Goal: Navigation & Orientation: Find specific page/section

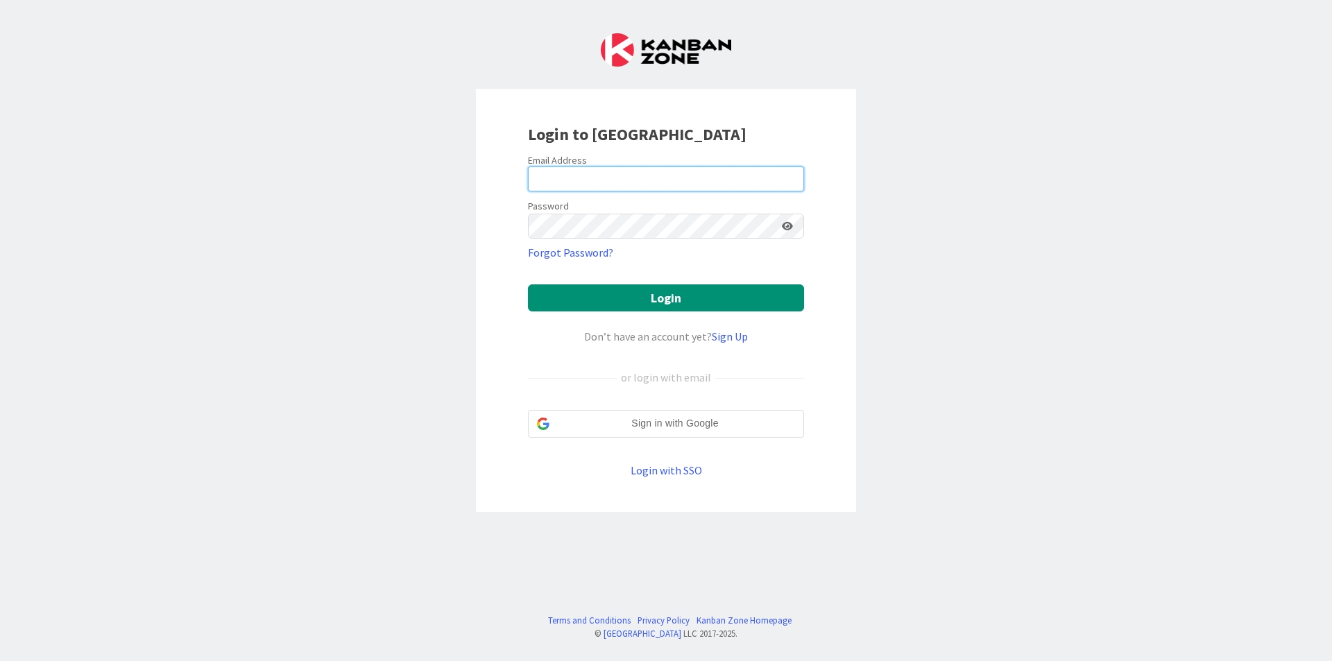
click at [713, 177] on input "email" at bounding box center [666, 178] width 276 height 25
type input "[EMAIL_ADDRESS][DOMAIN_NAME]"
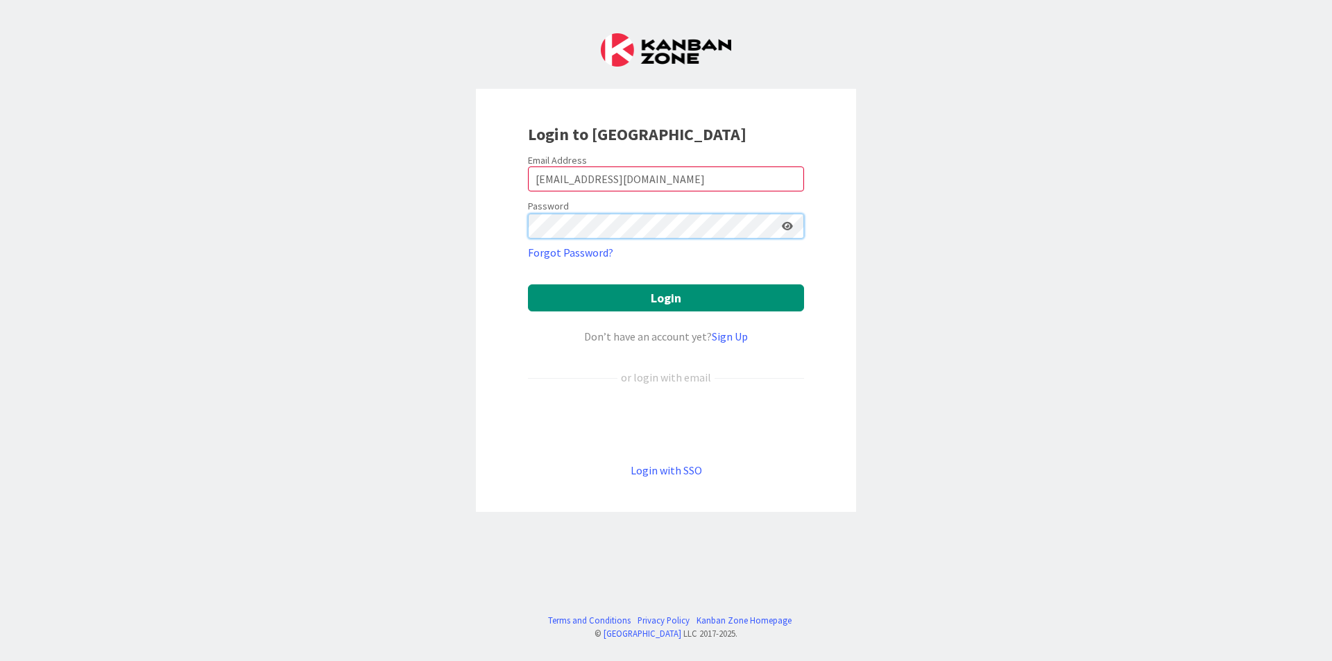
click at [528, 284] on button "Login" at bounding box center [666, 297] width 276 height 27
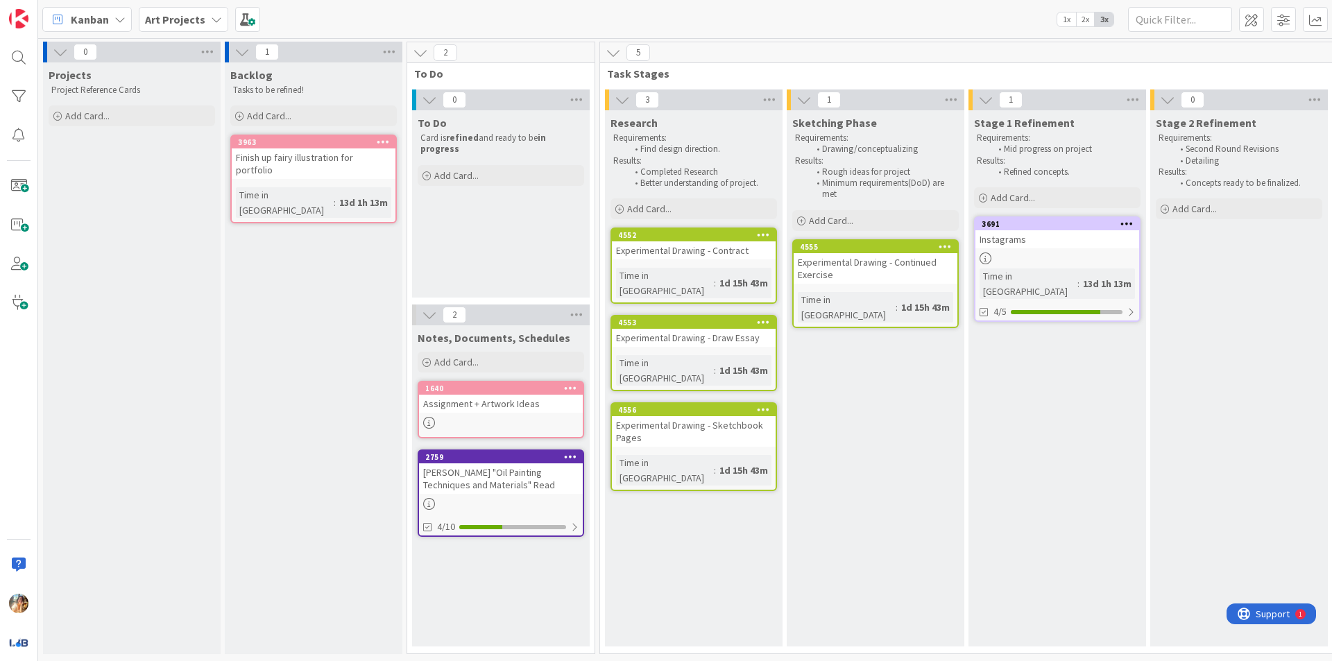
click at [176, 28] on div "Art Projects" at bounding box center [183, 19] width 89 height 25
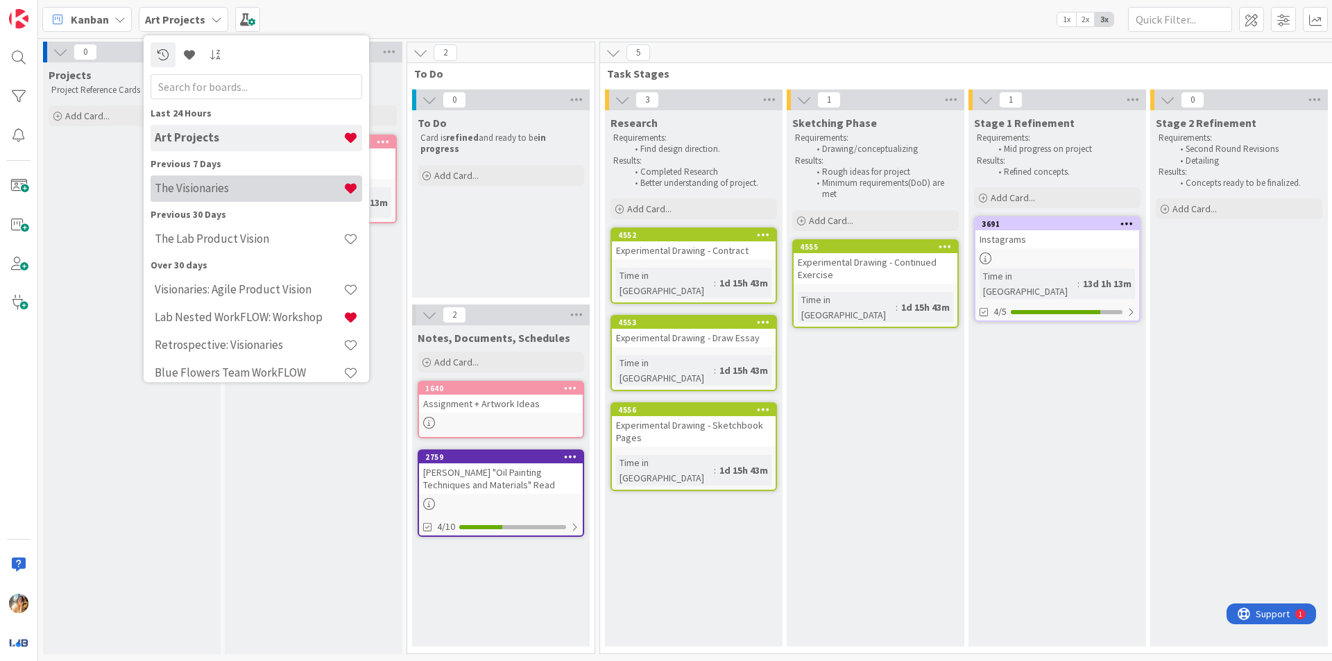
click at [287, 180] on div "The Visionaries" at bounding box center [257, 188] width 212 height 26
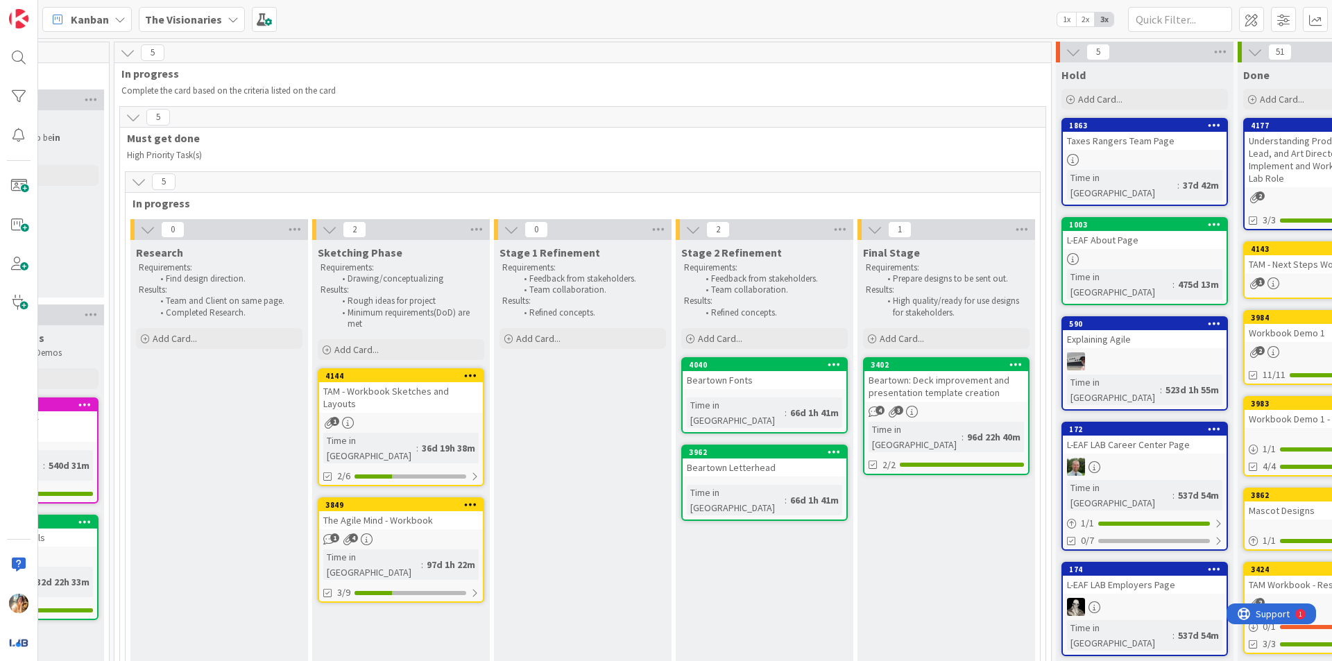
scroll to position [0, 494]
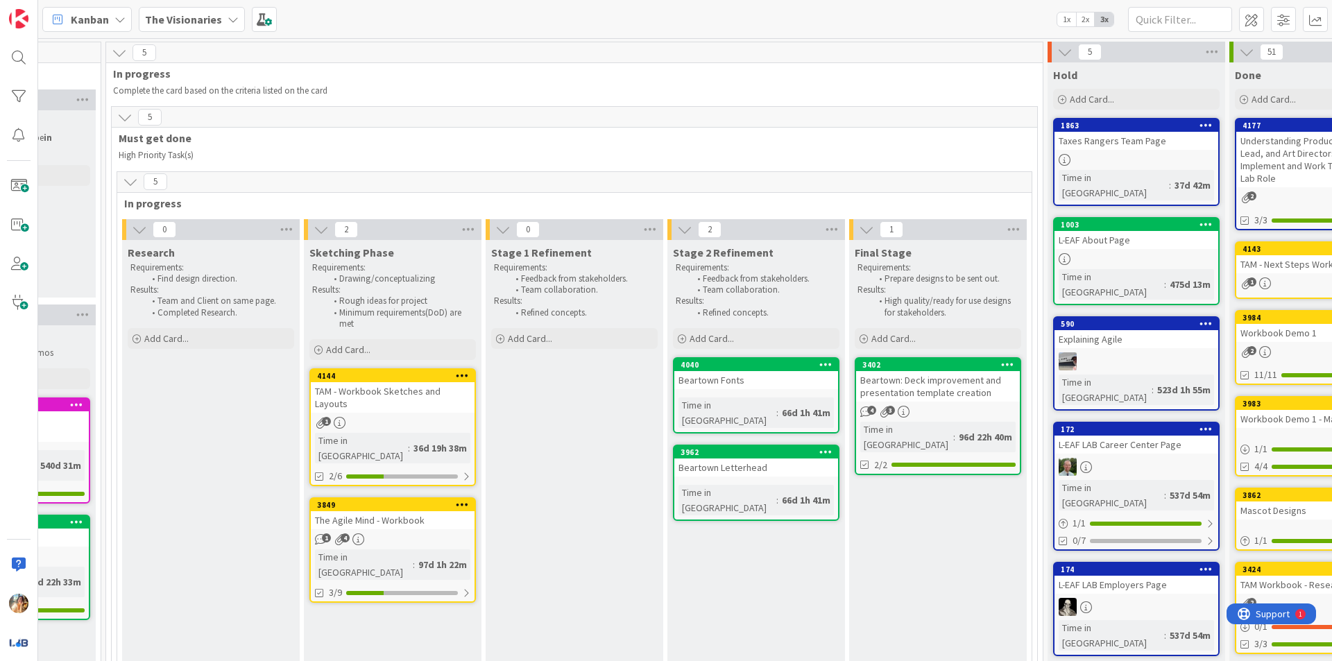
click at [212, 15] on b "The Visionaries" at bounding box center [183, 19] width 77 height 14
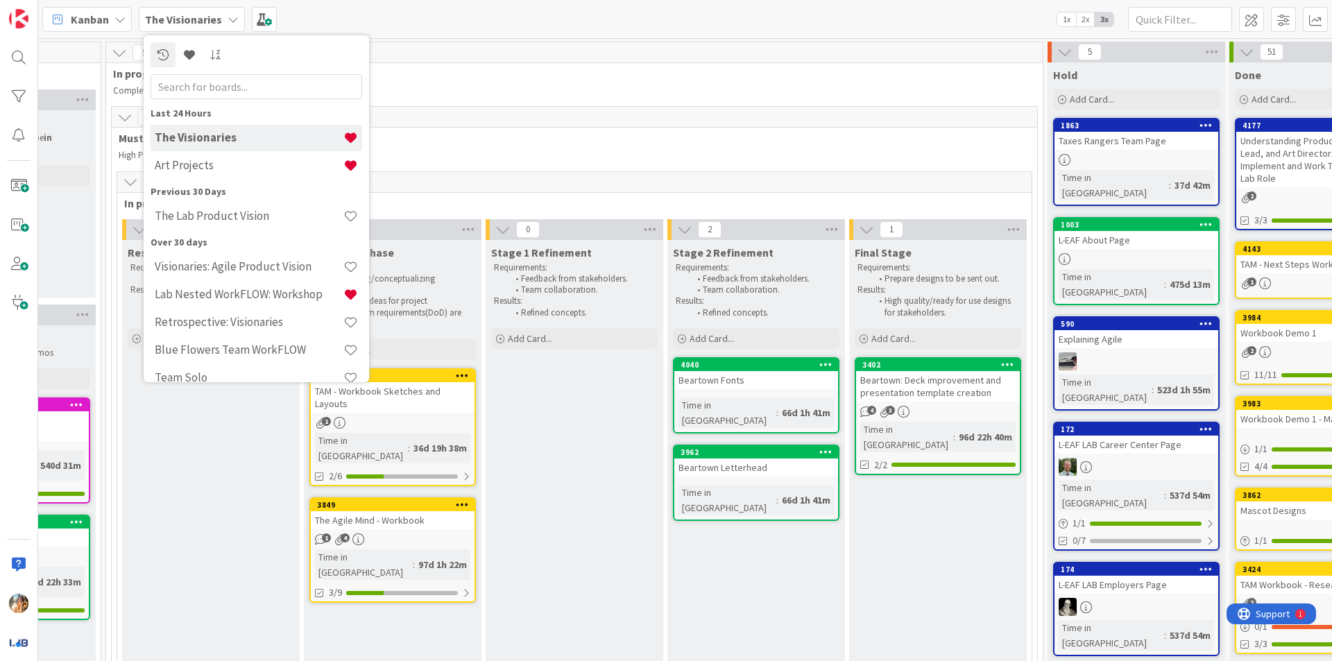
click at [212, 15] on b "The Visionaries" at bounding box center [183, 19] width 77 height 14
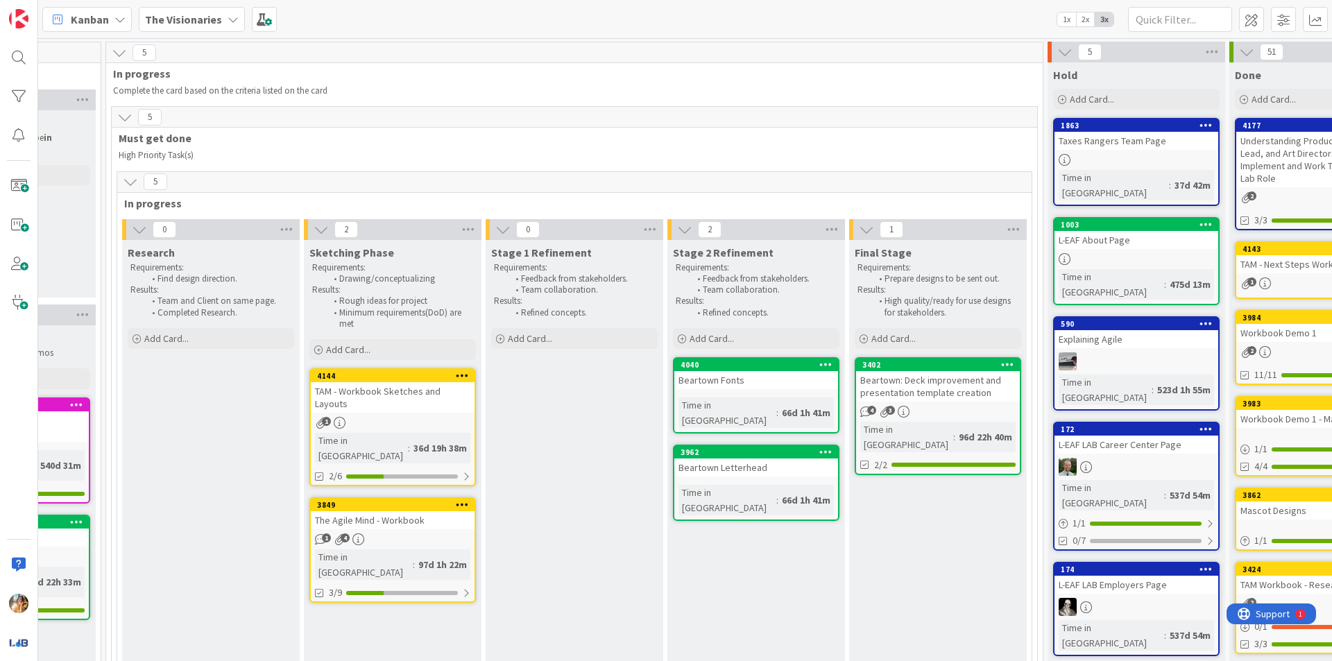
click at [199, 3] on div "Kanban The Visionaries 1x 2x 3x" at bounding box center [685, 19] width 1294 height 38
click at [203, 14] on b "The Visionaries" at bounding box center [183, 19] width 77 height 14
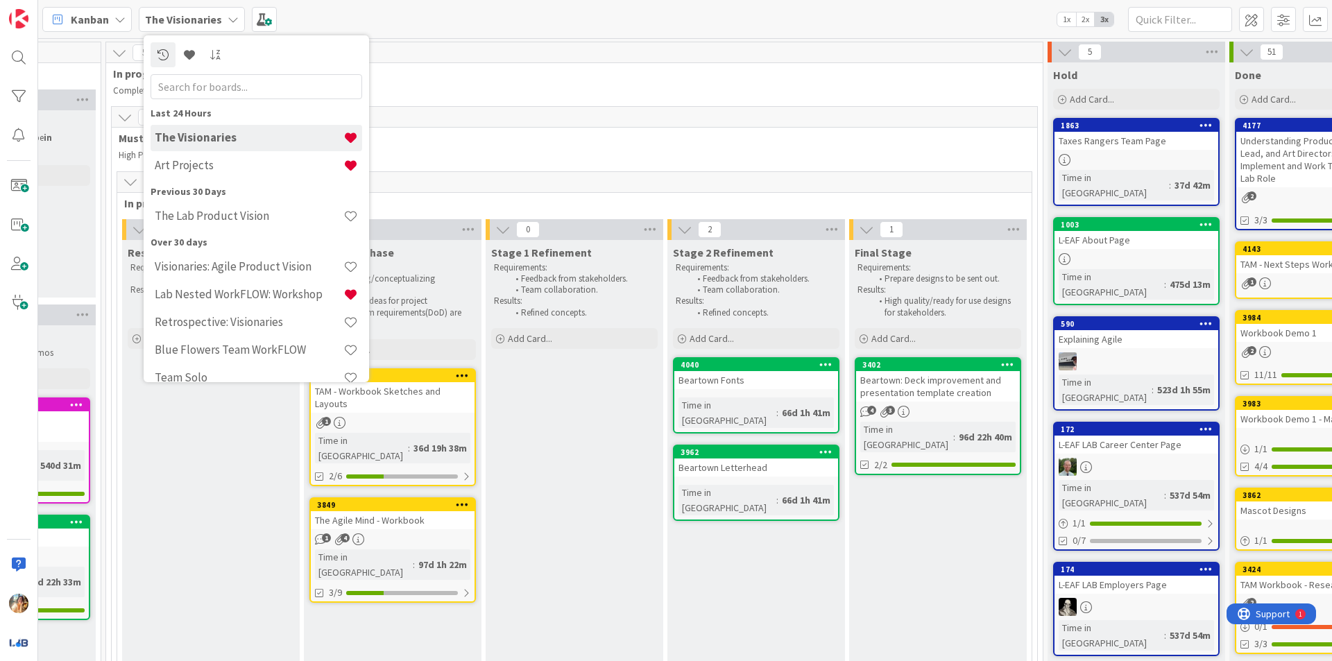
click at [203, 14] on b "The Visionaries" at bounding box center [183, 19] width 77 height 14
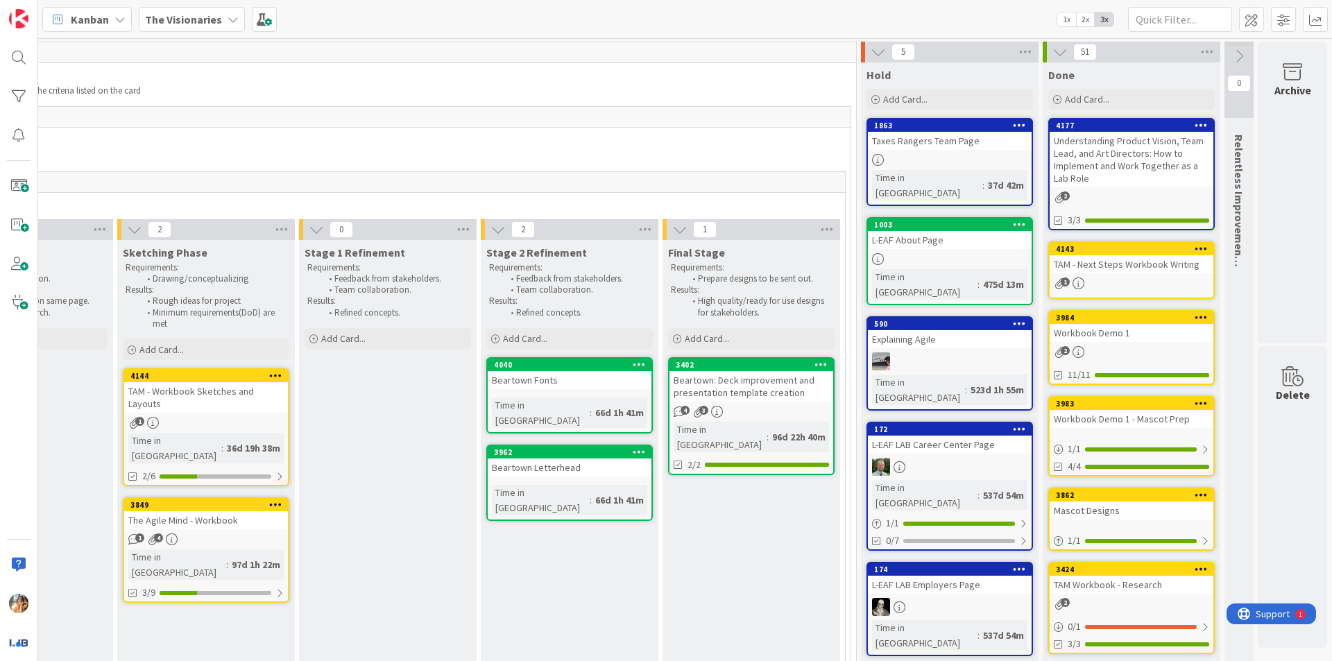
scroll to position [0, 609]
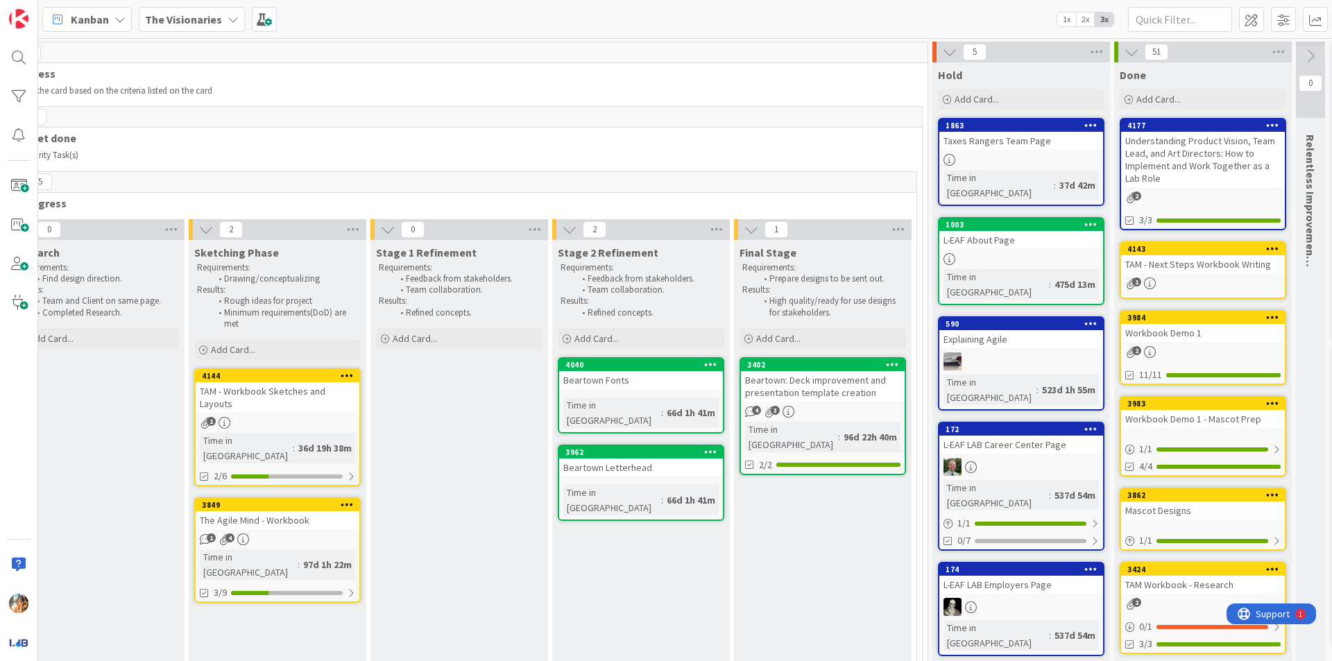
click at [1203, 175] on div "Understanding Product Vision, Team Lead, and Art Directors: How to Implement an…" at bounding box center [1203, 159] width 164 height 55
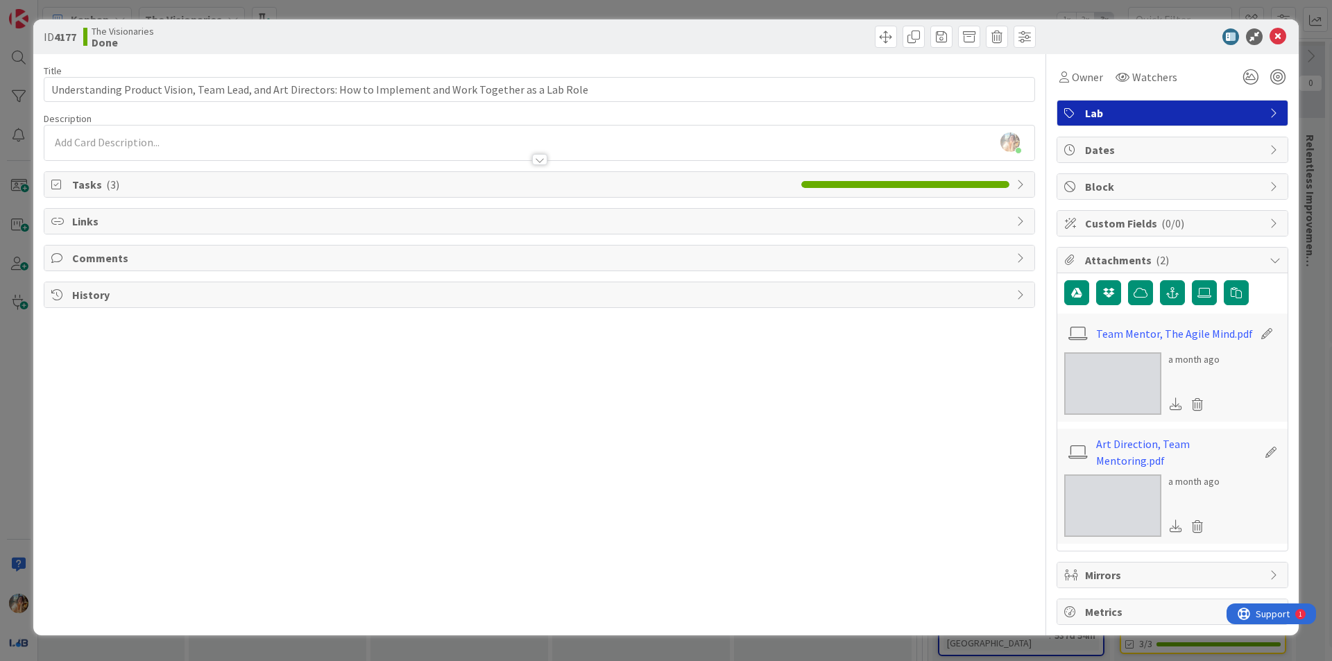
click at [1188, 612] on span "Metrics" at bounding box center [1174, 611] width 178 height 17
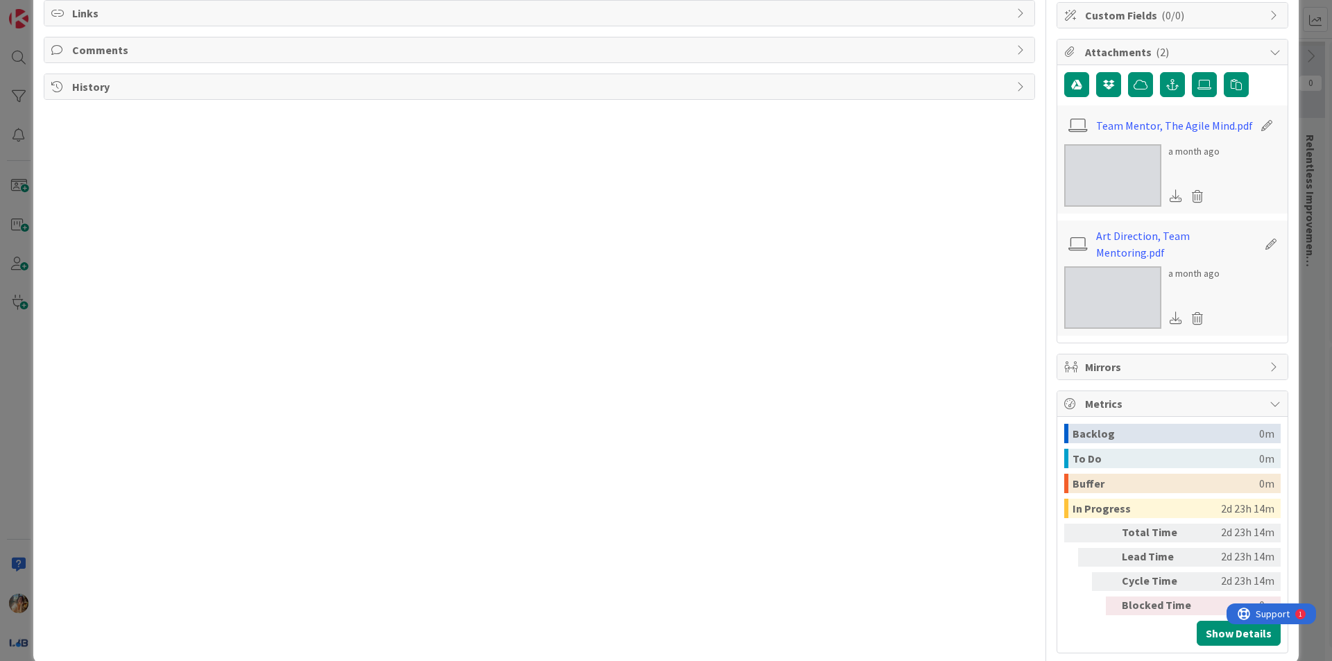
scroll to position [223, 0]
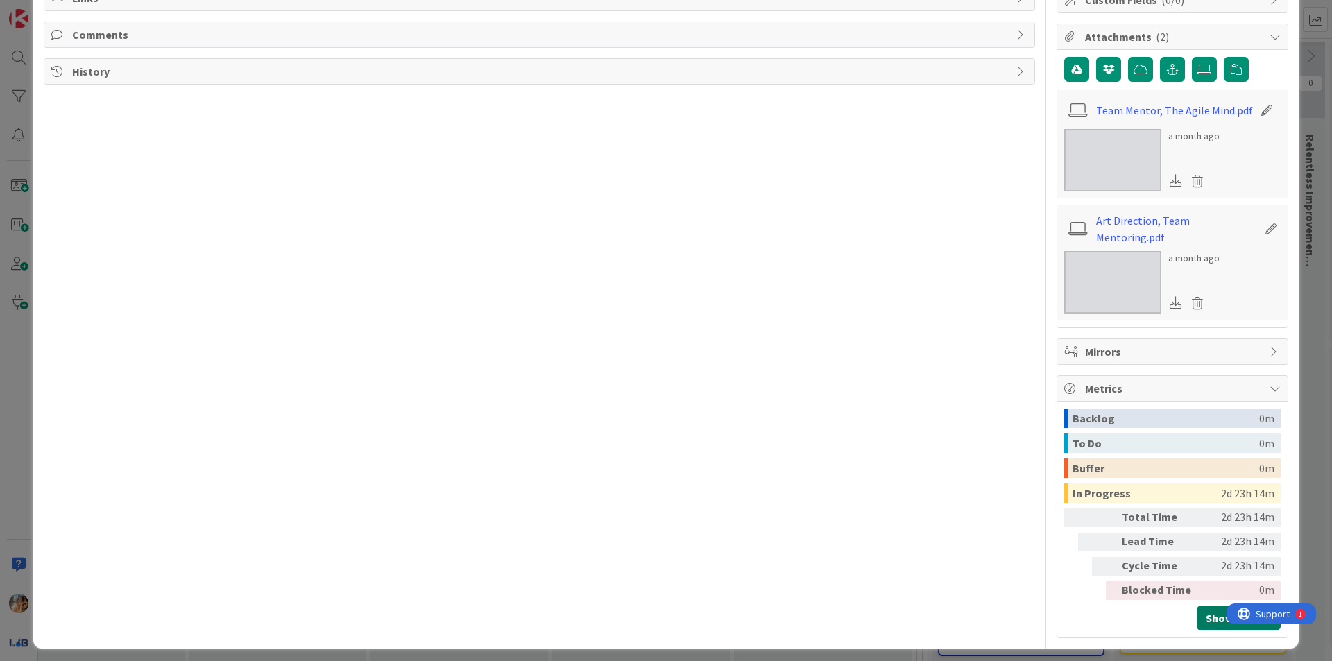
click at [1201, 606] on button "Show Details" at bounding box center [1239, 618] width 84 height 25
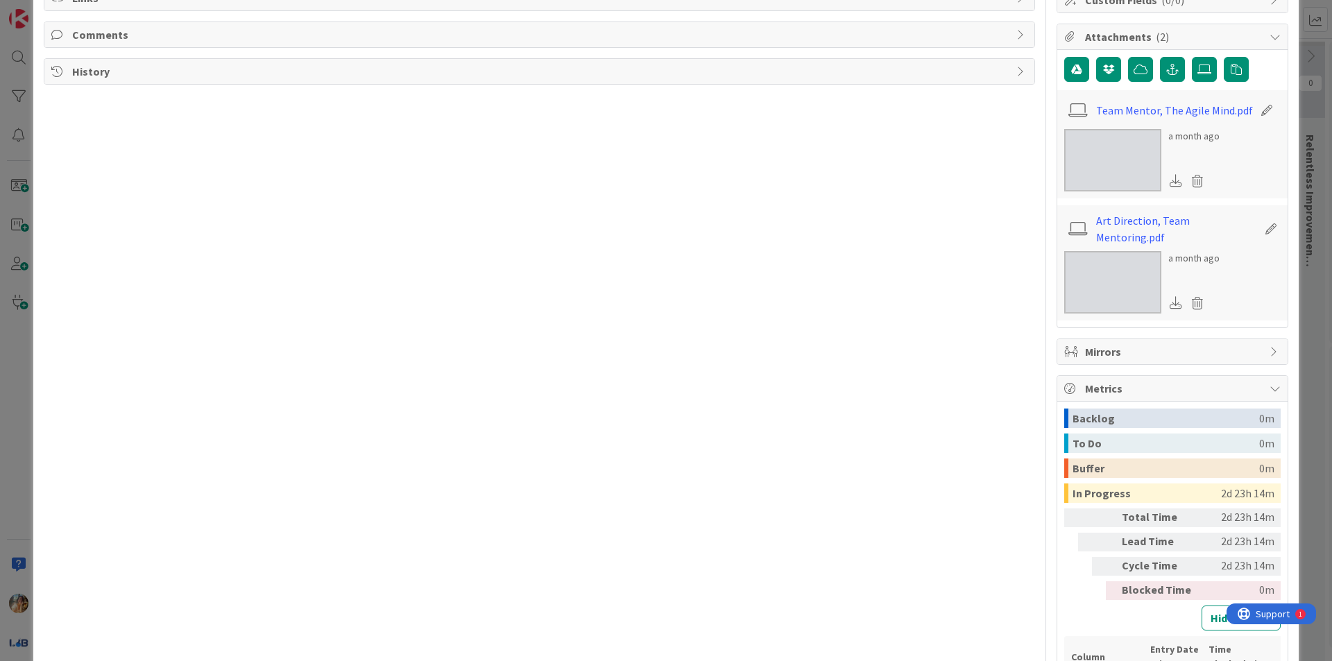
scroll to position [364, 0]
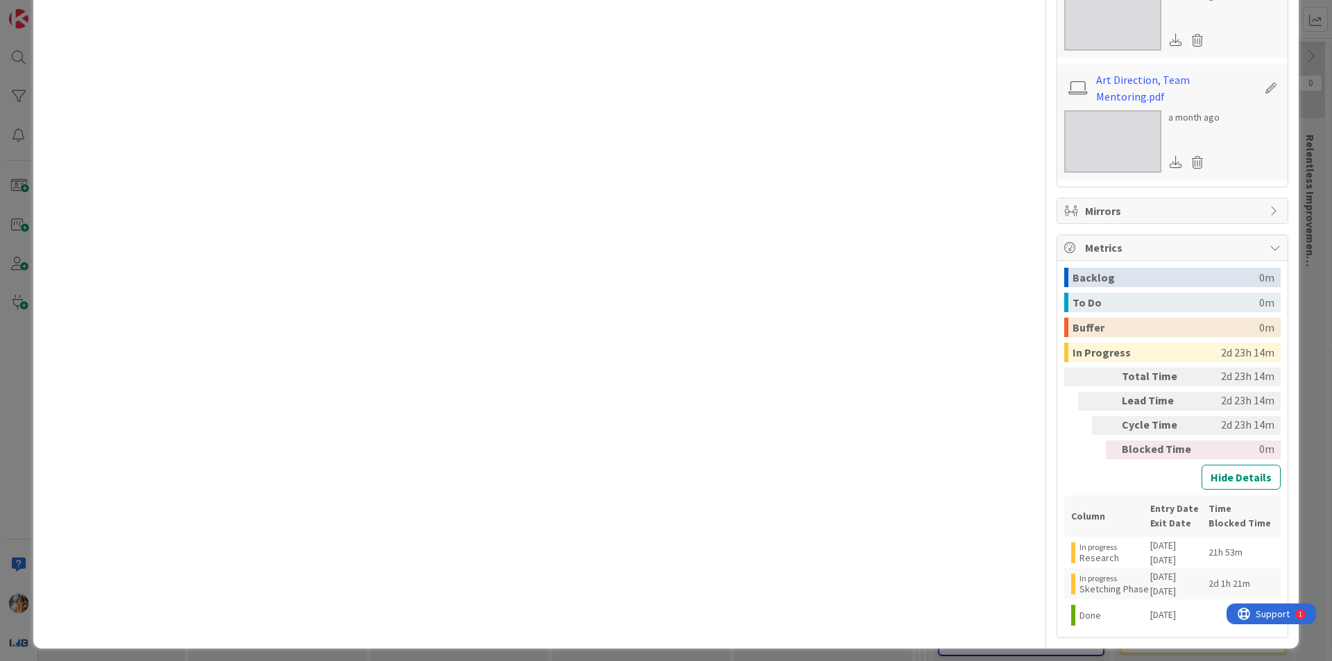
click at [1006, 652] on div "ID 4177 The Visionaries Done Title 108 / 128 Understanding Product Vision, Team…" at bounding box center [666, 330] width 1332 height 661
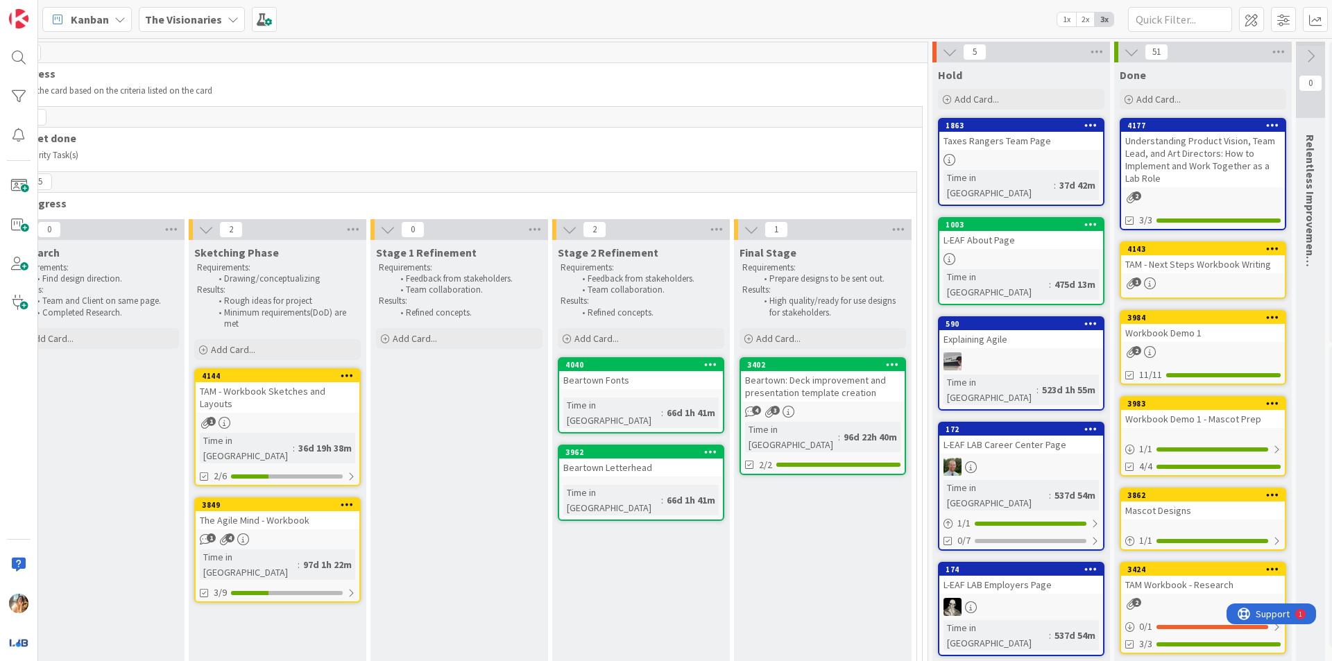
click at [1217, 271] on div "TAM - Next Steps Workbook Writing" at bounding box center [1203, 264] width 164 height 18
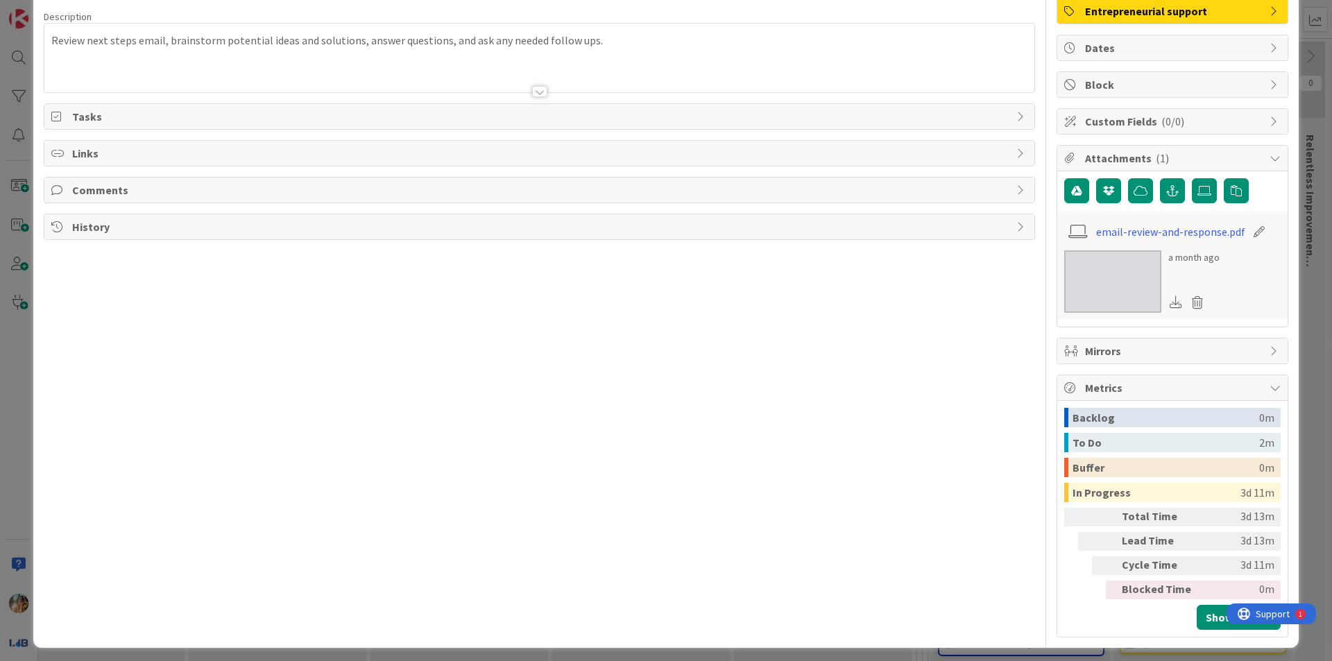
scroll to position [108, 0]
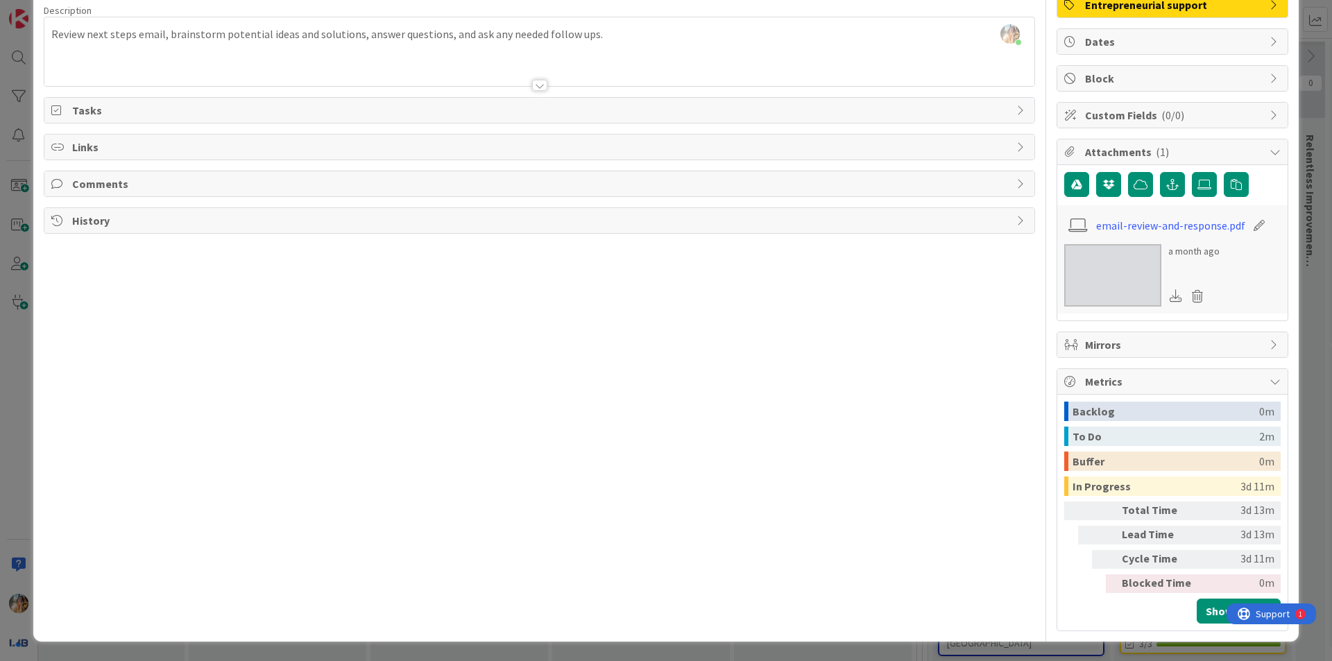
click at [1294, 287] on div "ID 4143 The Visionaries Done Title 33 / 128 TAM - Next Steps Workbook Writing D…" at bounding box center [666, 330] width 1332 height 661
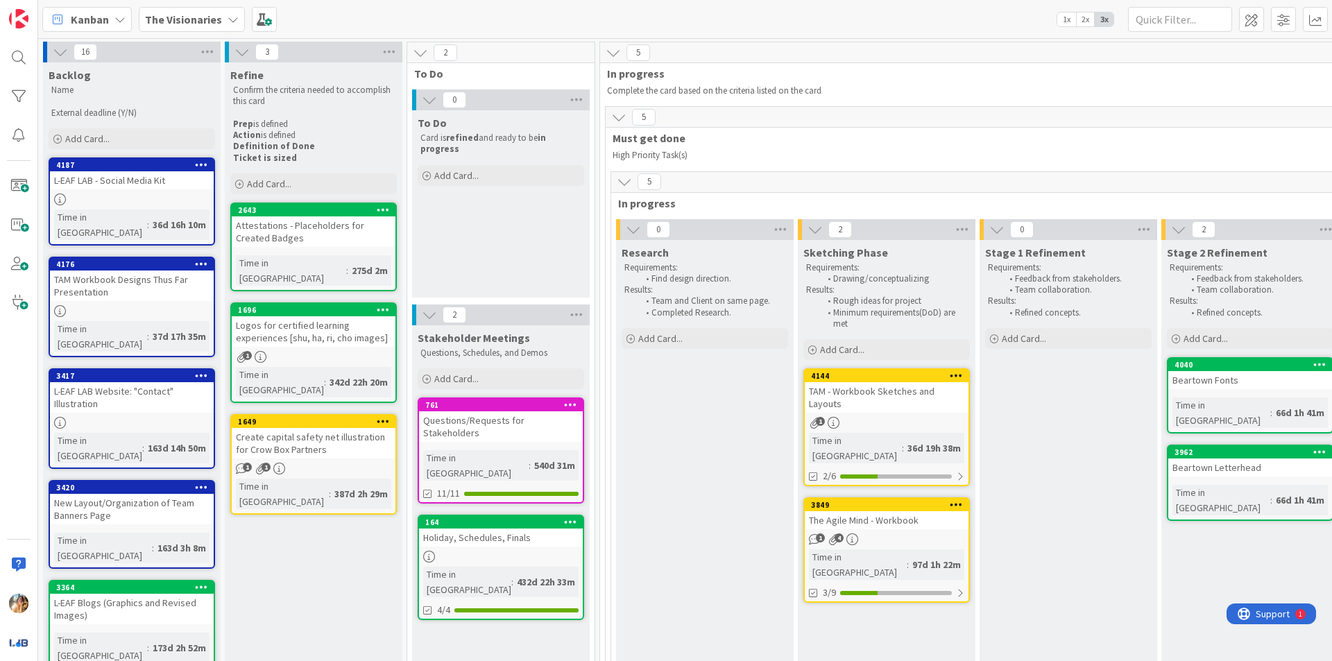
click at [106, 271] on div "TAM Workbook Designs Thus Far Presentation" at bounding box center [132, 286] width 164 height 31
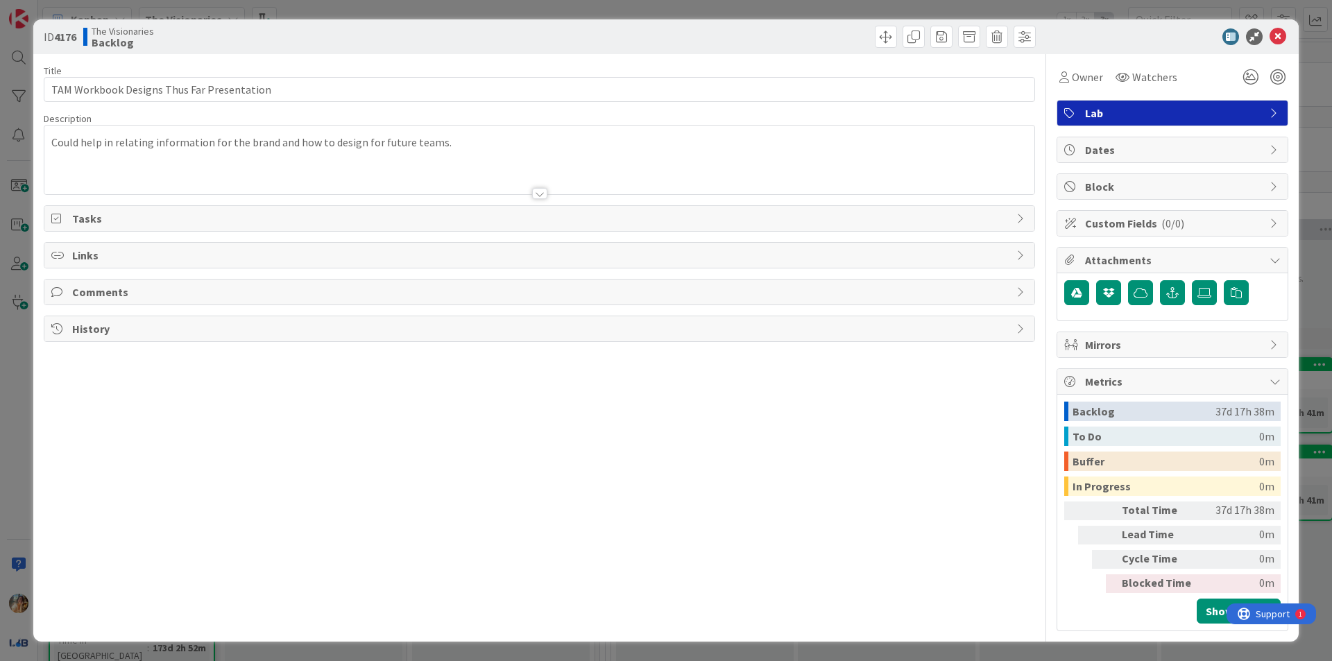
click at [0, 393] on div "ID 4176 The Visionaries Backlog Title 42 / 128 TAM Workbook Designs Thus Far Pr…" at bounding box center [666, 330] width 1332 height 661
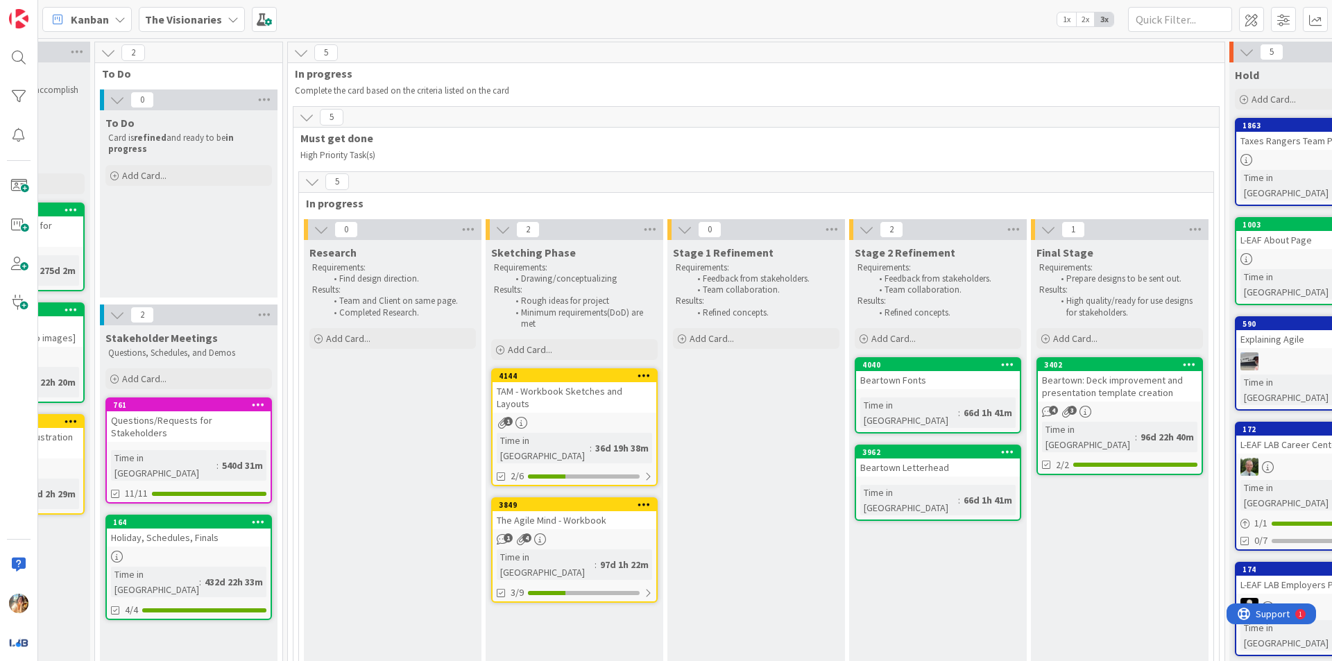
scroll to position [0, 182]
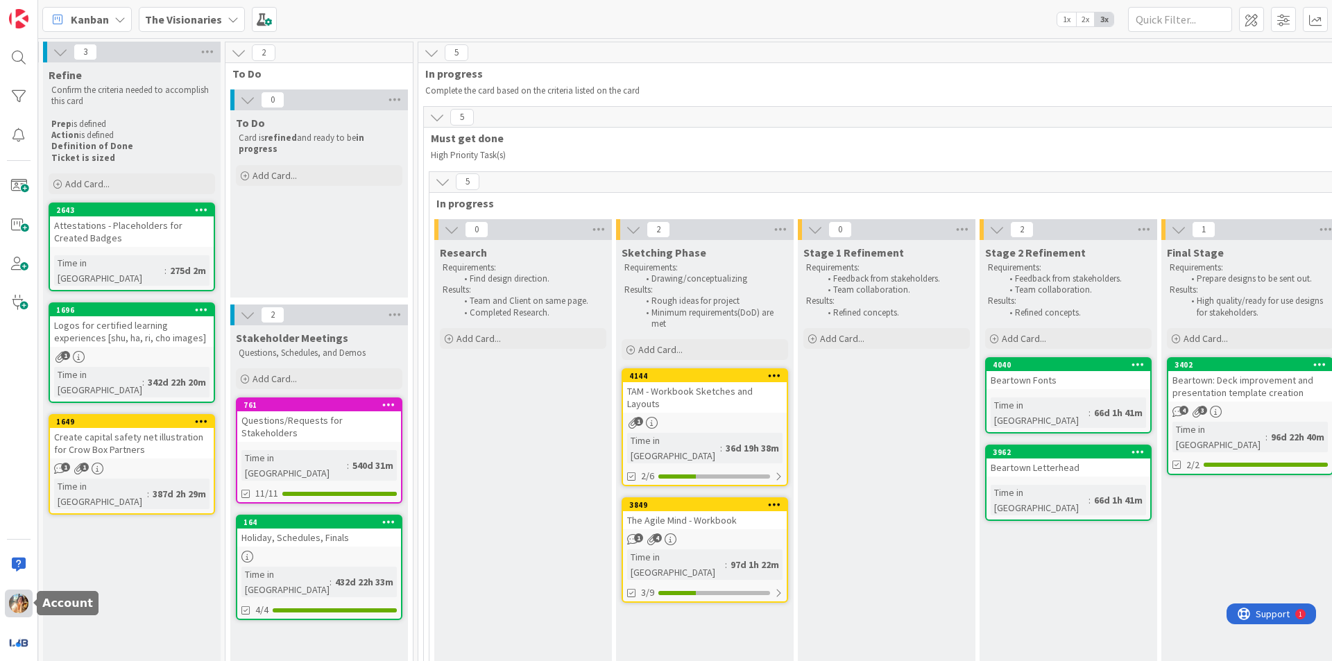
click at [12, 596] on img at bounding box center [18, 603] width 19 height 19
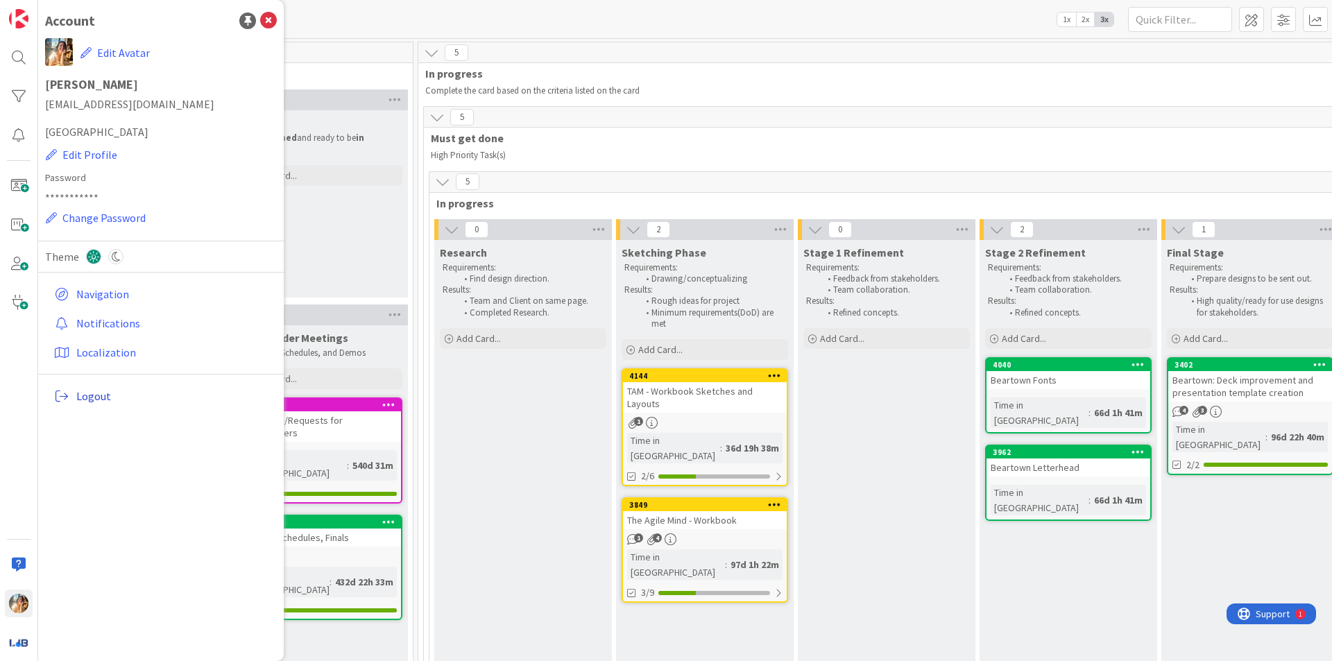
click at [226, 406] on link "Logout" at bounding box center [163, 396] width 228 height 25
